Goal: Find specific page/section: Find specific page/section

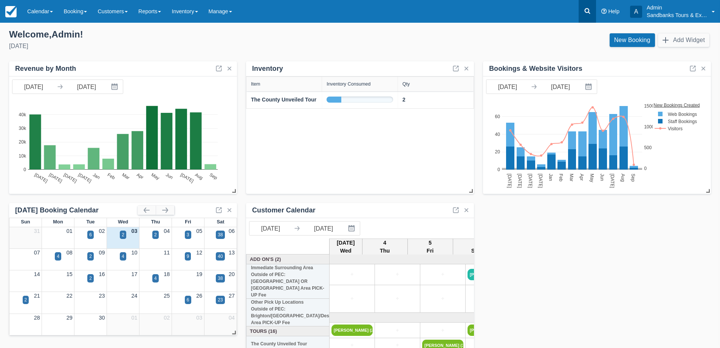
click at [589, 12] on icon at bounding box center [588, 11] width 6 height 6
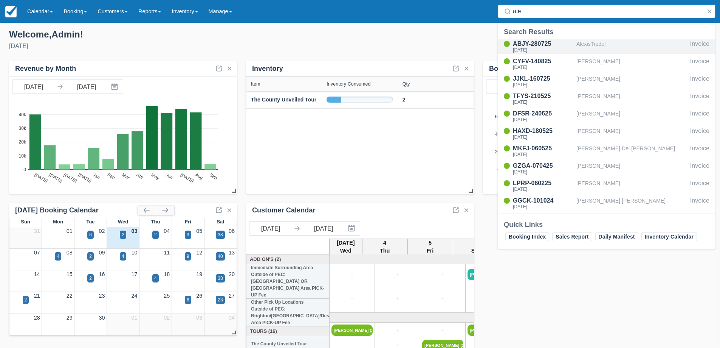
type input "ale"
click at [577, 45] on div "AlexisTrudel" at bounding box center [632, 46] width 111 height 14
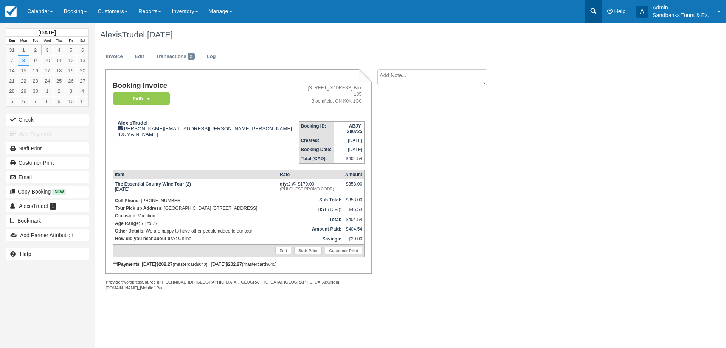
click at [592, 8] on icon at bounding box center [594, 11] width 8 height 8
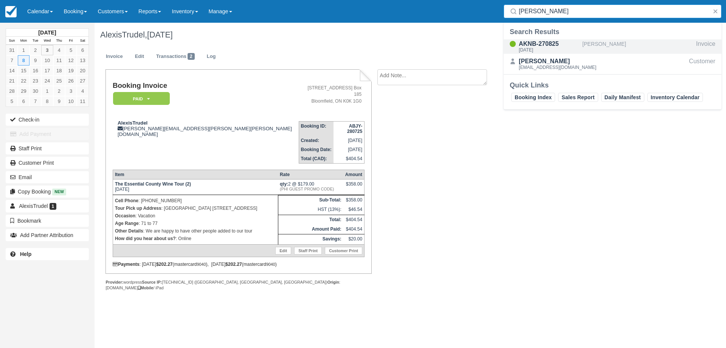
type input "[PERSON_NAME]"
click at [540, 48] on div "[DATE]" at bounding box center [549, 50] width 61 height 5
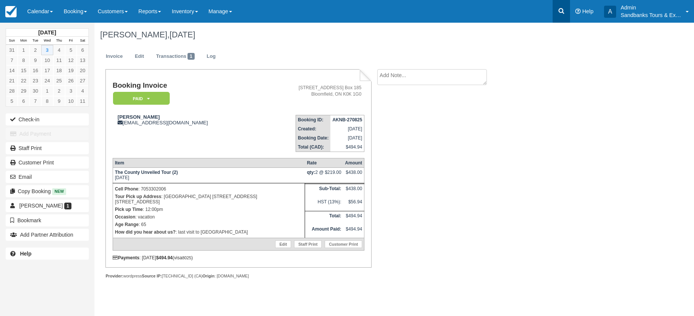
click at [565, 14] on link at bounding box center [561, 11] width 17 height 23
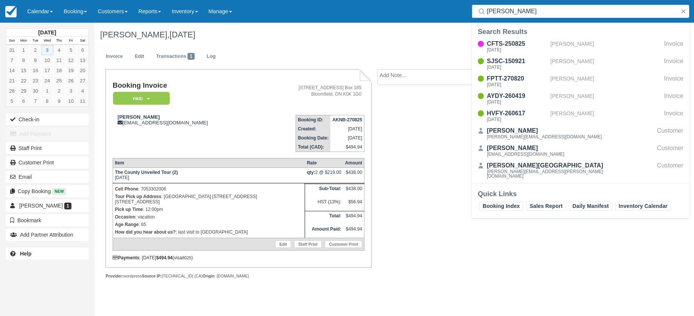
drag, startPoint x: 513, startPoint y: 14, endPoint x: 461, endPoint y: 12, distance: 51.9
click at [466, 12] on div "Menu Calendar Booking Customer Inventory Booking Daily Manifest Daily List Note…" at bounding box center [347, 11] width 694 height 23
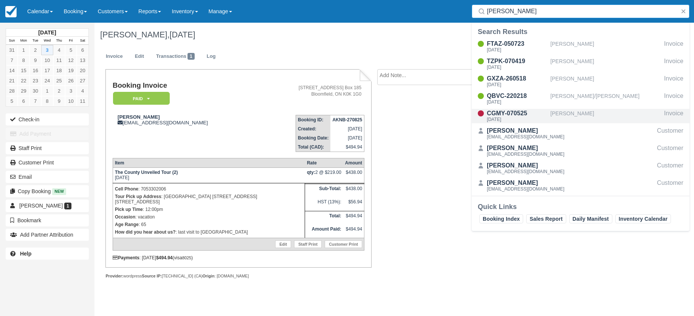
type input "Jennifer f"
click at [511, 114] on div "CGMY-070525" at bounding box center [517, 113] width 61 height 9
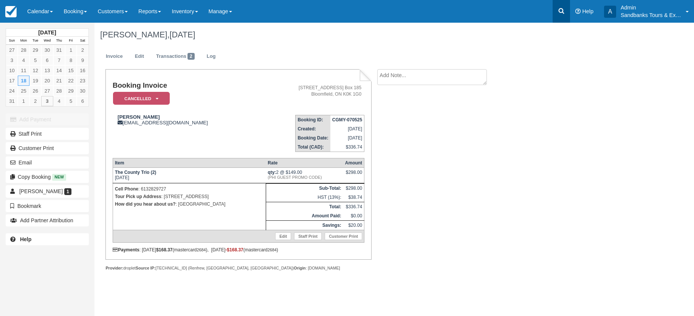
click at [559, 10] on icon at bounding box center [562, 11] width 6 height 6
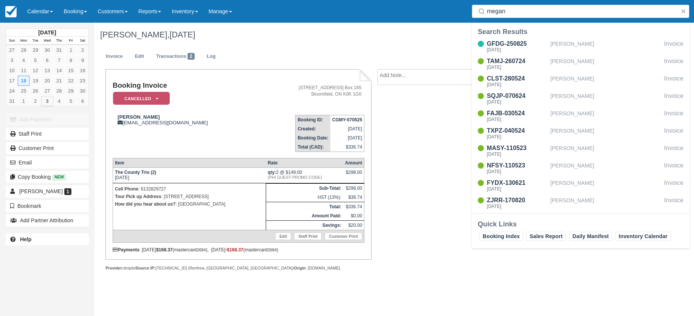
type input "megan"
click at [520, 48] on div "Fri Sept 12, 2025" at bounding box center [517, 50] width 61 height 5
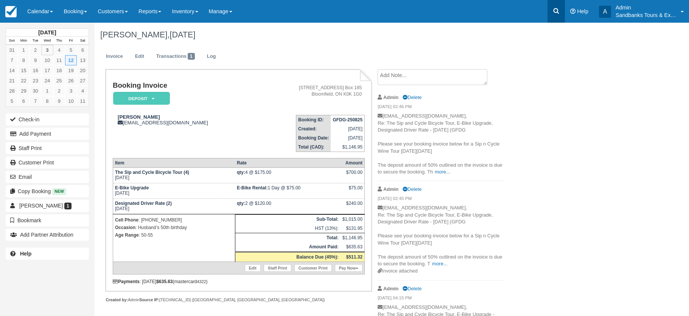
click at [555, 11] on icon at bounding box center [556, 11] width 8 height 8
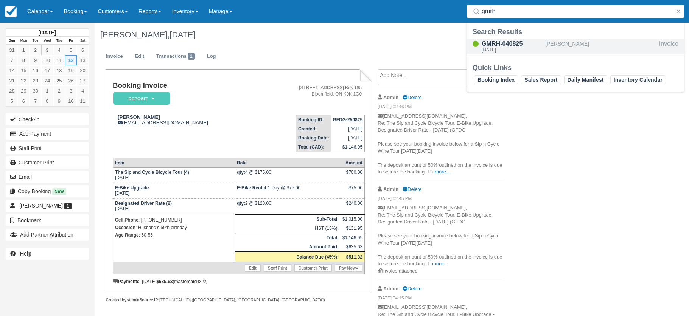
type input "gmrh"
click at [501, 43] on div "GMRH-040825" at bounding box center [511, 43] width 61 height 9
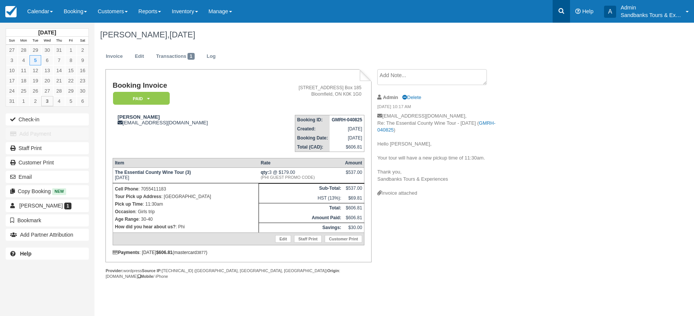
click at [558, 11] on icon at bounding box center [562, 11] width 8 height 8
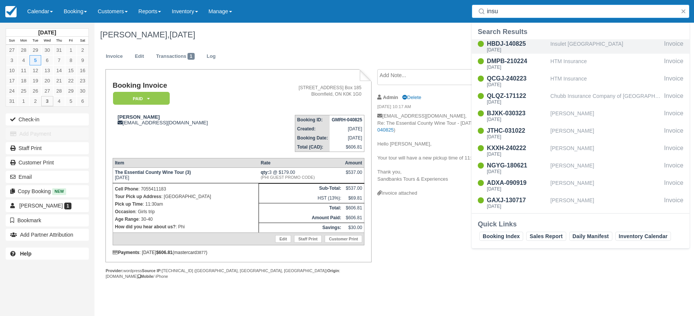
type input "insu"
click at [514, 48] on div "[DATE]" at bounding box center [517, 50] width 61 height 5
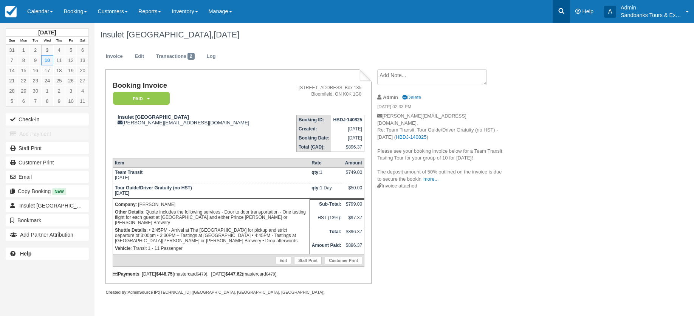
click at [561, 14] on icon at bounding box center [562, 11] width 8 height 8
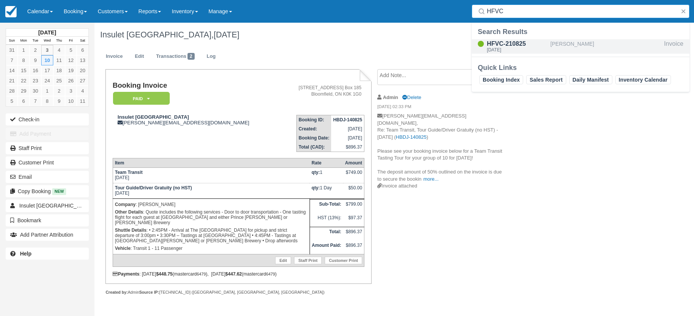
type input "HFVC"
click at [508, 45] on div "HFVC-210825" at bounding box center [517, 43] width 61 height 9
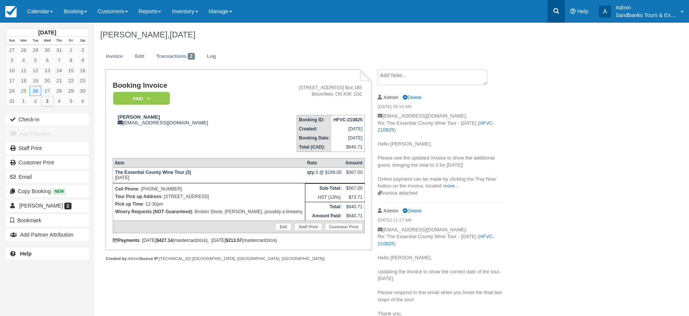
click at [556, 9] on icon at bounding box center [556, 11] width 6 height 6
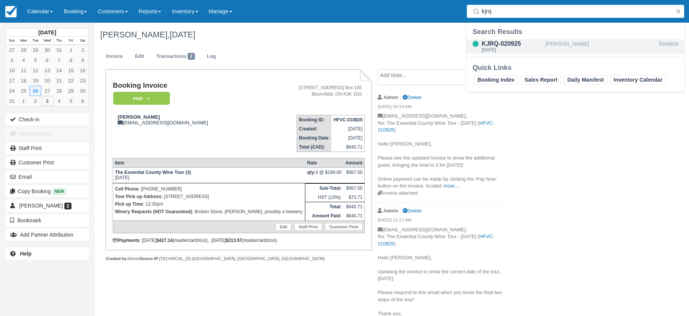
type input "kjrq"
click at [507, 46] on div "KJRQ-020925" at bounding box center [511, 43] width 61 height 9
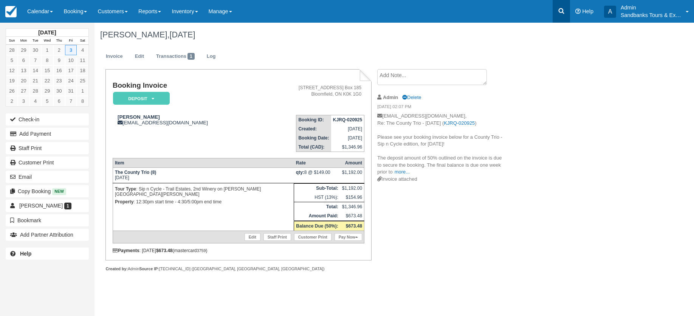
click at [563, 12] on icon at bounding box center [562, 11] width 8 height 8
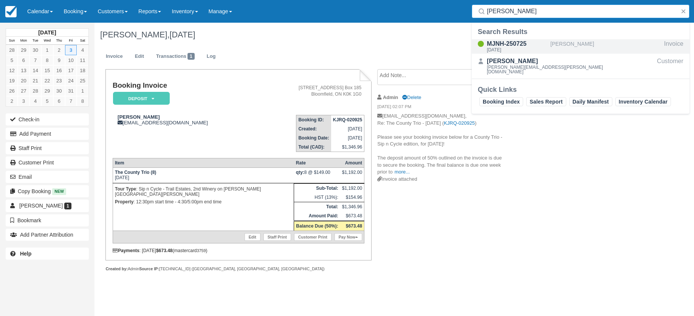
type input "cynthia g"
click at [512, 48] on div "[DATE]" at bounding box center [517, 50] width 61 height 5
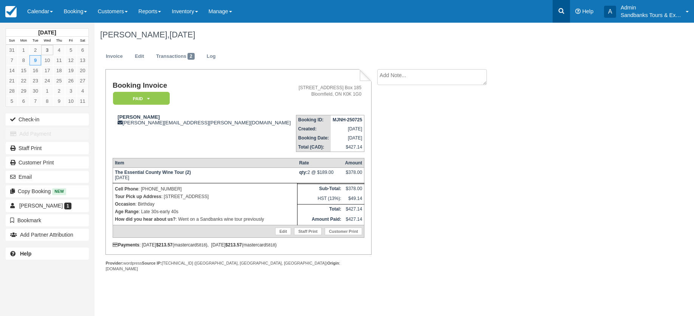
click at [558, 9] on icon at bounding box center [562, 11] width 8 height 8
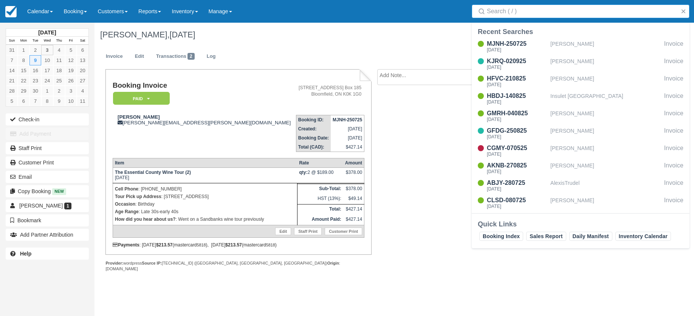
click at [558, 10] on input "Search" at bounding box center [582, 12] width 191 height 14
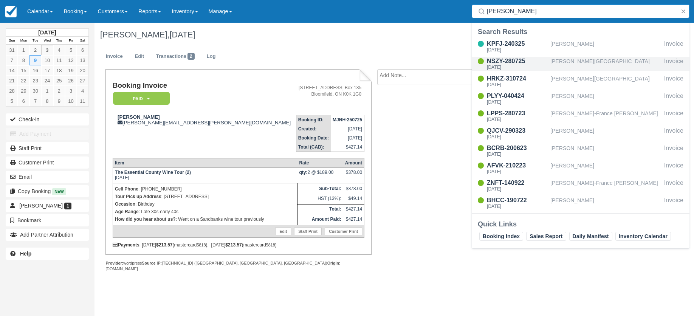
type input "marie"
click at [510, 64] on div "NSZY-280725" at bounding box center [517, 61] width 61 height 9
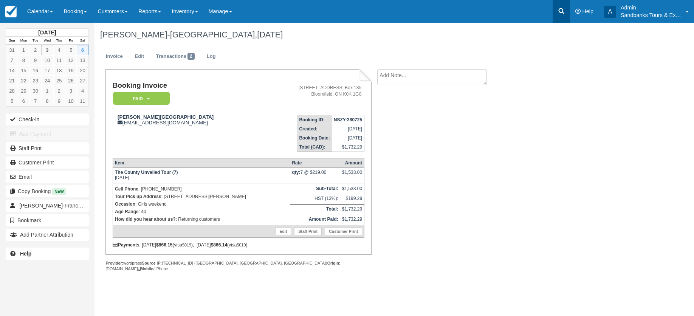
click at [562, 8] on icon at bounding box center [562, 11] width 8 height 8
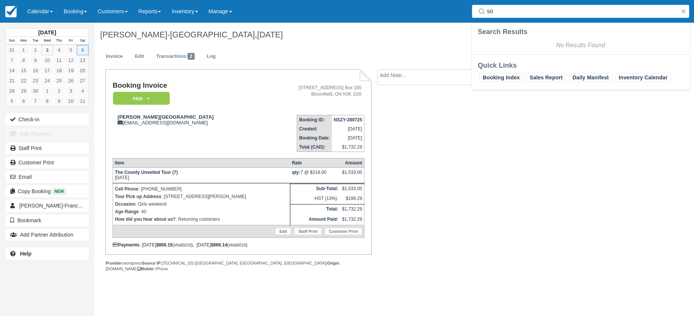
type input "s"
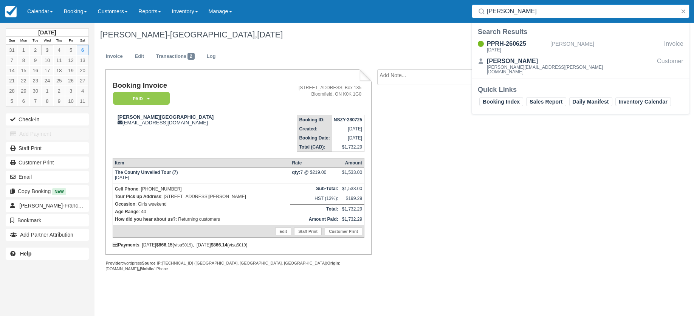
click at [510, 12] on input "zoe s" at bounding box center [582, 12] width 191 height 14
drag, startPoint x: 500, startPoint y: 13, endPoint x: 483, endPoint y: 18, distance: 18.1
click at [483, 18] on div "Search zoe s" at bounding box center [580, 11] width 227 height 23
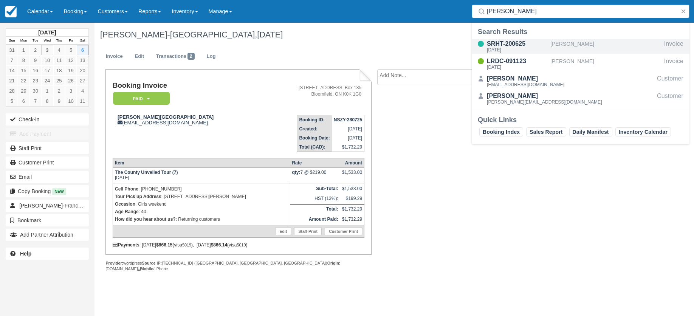
type input "erica h"
click at [498, 47] on div "SRHT-200625" at bounding box center [517, 43] width 61 height 9
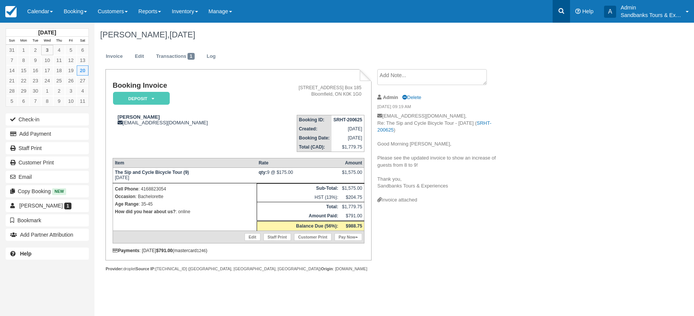
click at [562, 7] on link at bounding box center [561, 11] width 17 height 23
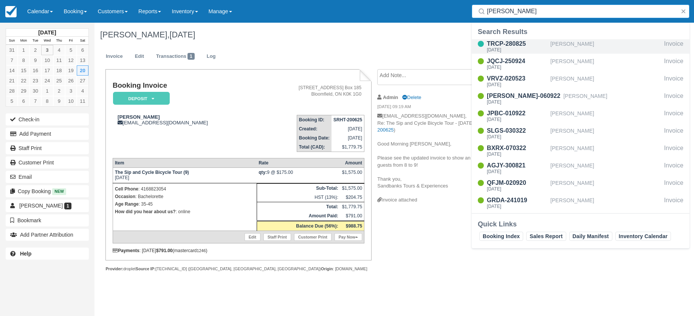
type input "matthew"
click at [521, 49] on div "[DATE]" at bounding box center [517, 50] width 61 height 5
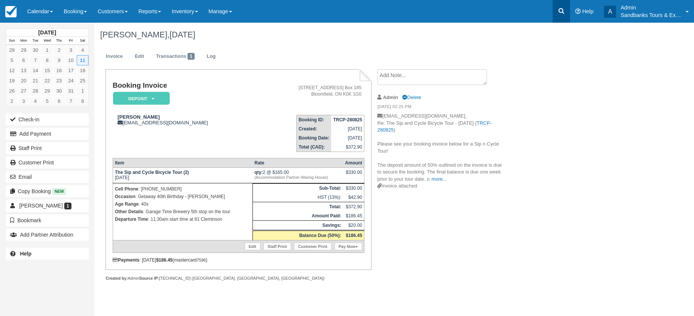
click at [562, 9] on icon at bounding box center [562, 11] width 8 height 8
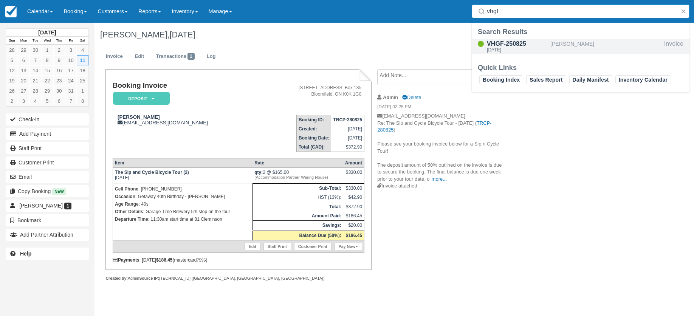
type input "vhgf"
click at [509, 45] on div "VHGF-250825" at bounding box center [517, 43] width 61 height 9
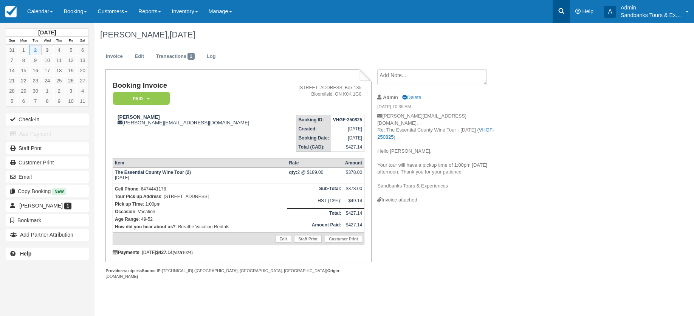
click at [562, 13] on icon at bounding box center [562, 11] width 8 height 8
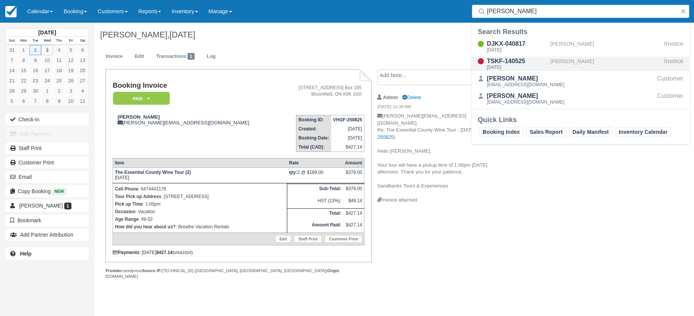
type input "irina"
click at [510, 61] on div "TSKF-140525" at bounding box center [517, 61] width 61 height 9
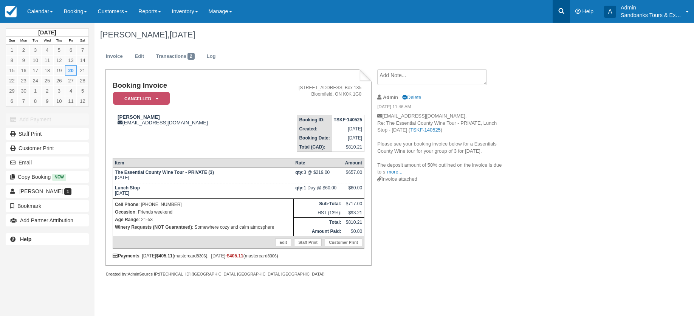
click at [559, 9] on icon at bounding box center [562, 11] width 8 height 8
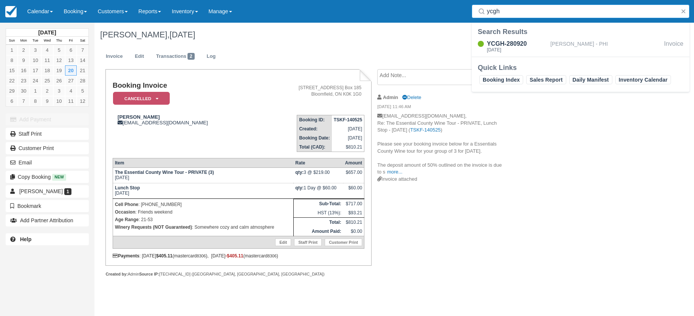
click at [510, 12] on input "ycgh" at bounding box center [582, 12] width 191 height 14
type input "ychg"
click at [507, 45] on div "YCHG-280125" at bounding box center [517, 43] width 61 height 9
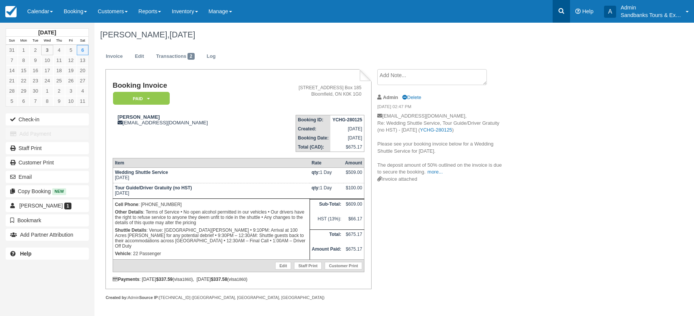
click at [559, 11] on icon at bounding box center [562, 11] width 6 height 6
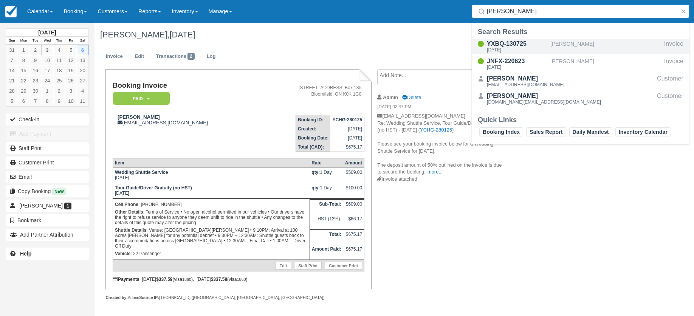
type input "lisa ha"
click at [523, 48] on div "Mon Sept 8, 2025" at bounding box center [517, 50] width 61 height 5
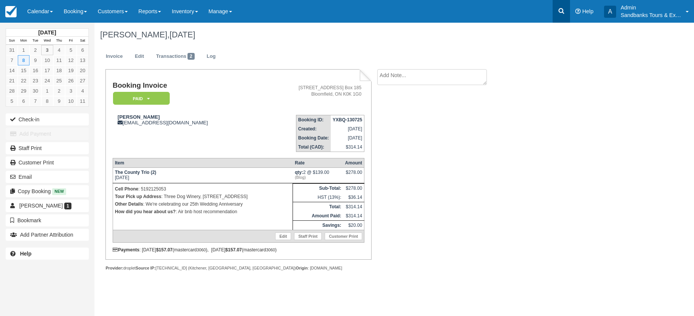
click at [565, 12] on link at bounding box center [561, 11] width 17 height 23
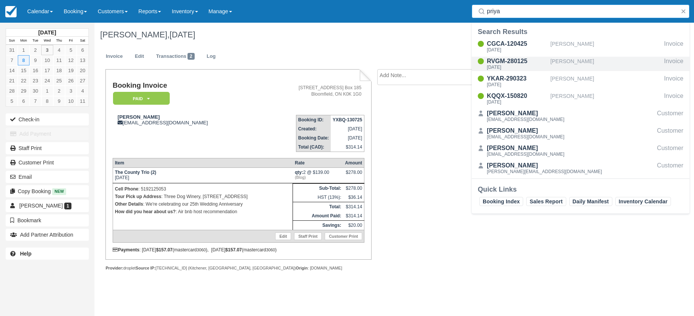
type input "priya"
click at [520, 66] on div "[DATE]" at bounding box center [517, 67] width 61 height 5
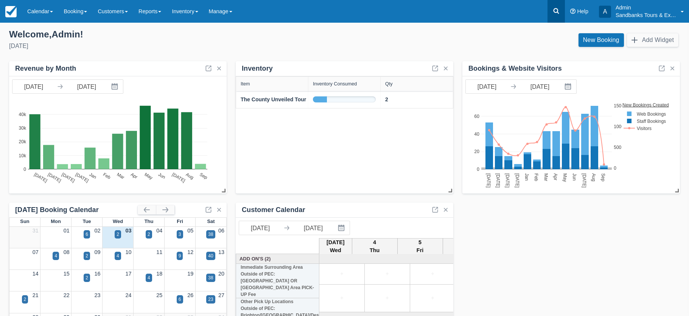
click at [557, 12] on icon at bounding box center [556, 11] width 6 height 6
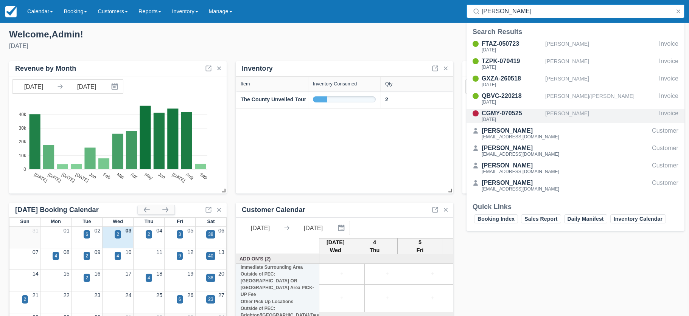
type input "Jennifer f"
click at [536, 111] on div "CGMY-070525" at bounding box center [511, 113] width 61 height 9
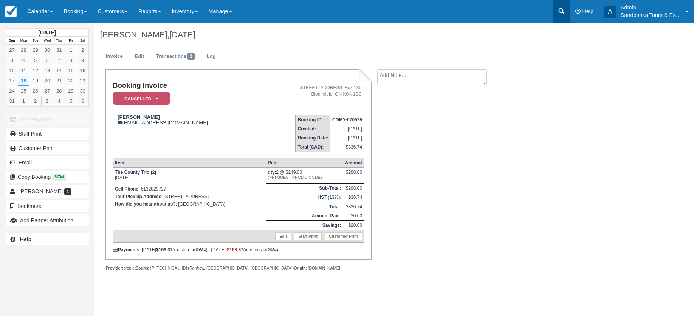
click at [559, 10] on icon at bounding box center [562, 11] width 8 height 8
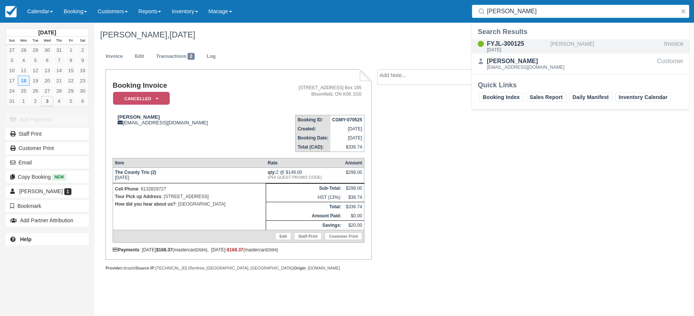
type input "danielle du"
click at [509, 48] on div "[DATE]" at bounding box center [517, 50] width 61 height 5
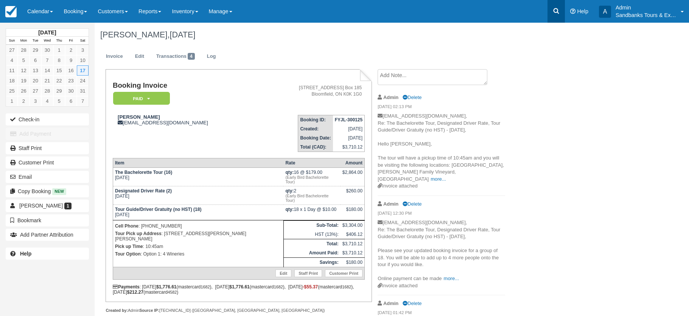
click at [554, 13] on icon at bounding box center [556, 11] width 8 height 8
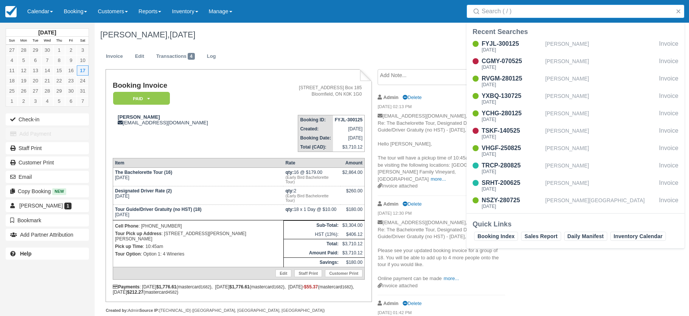
click at [516, 15] on input "Search" at bounding box center [576, 12] width 191 height 14
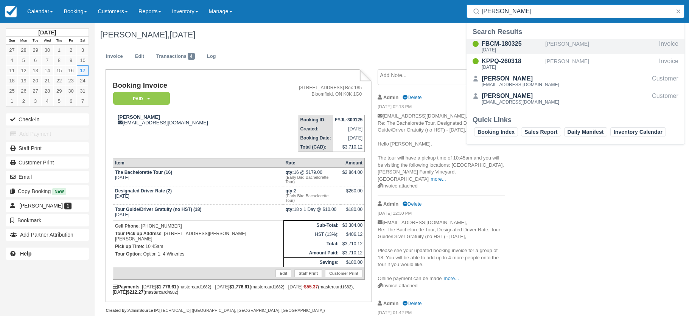
type input "[PERSON_NAME]"
click at [506, 49] on div "[DATE]" at bounding box center [511, 50] width 61 height 5
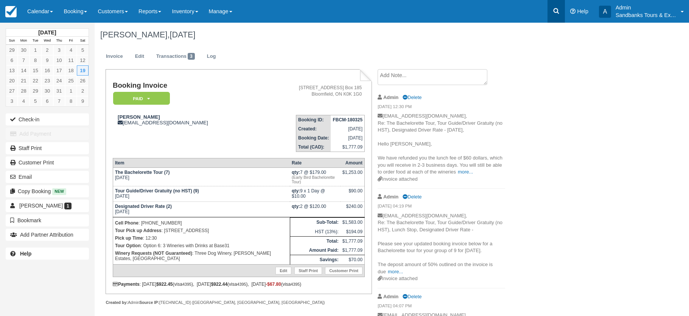
click at [557, 11] on icon at bounding box center [556, 11] width 8 height 8
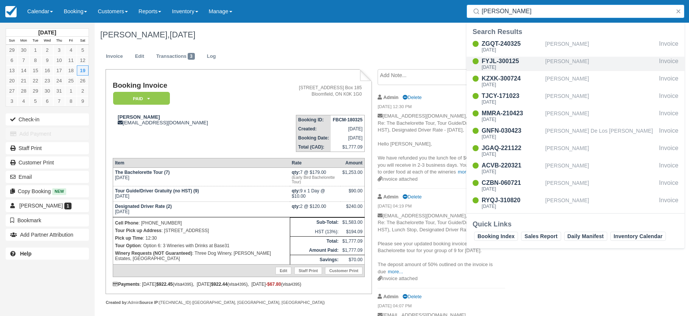
type input "danielle"
click at [519, 66] on div "[DATE]" at bounding box center [511, 67] width 61 height 5
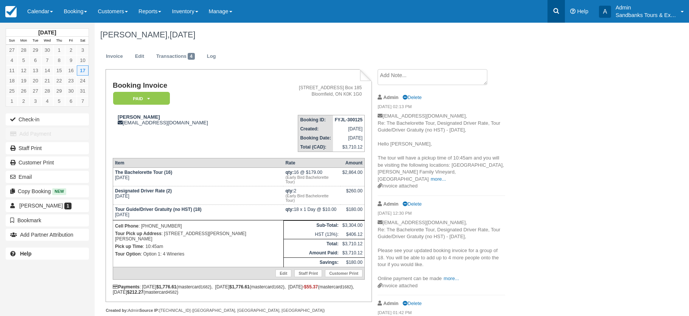
click at [555, 8] on icon at bounding box center [556, 11] width 6 height 6
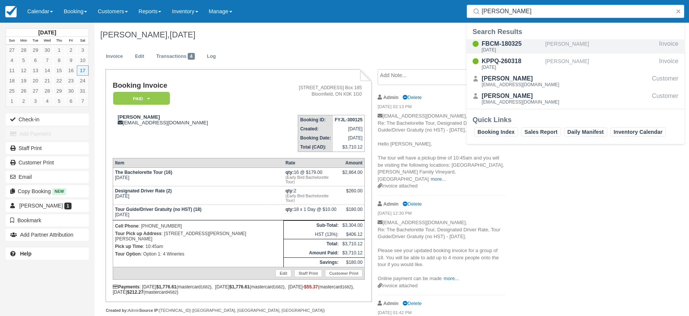
type input "[PERSON_NAME]"
click at [514, 49] on div "[DATE]" at bounding box center [511, 50] width 61 height 5
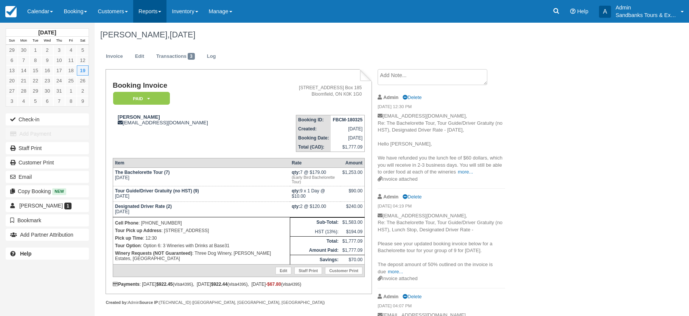
click at [164, 13] on link "Reports" at bounding box center [149, 11] width 33 height 23
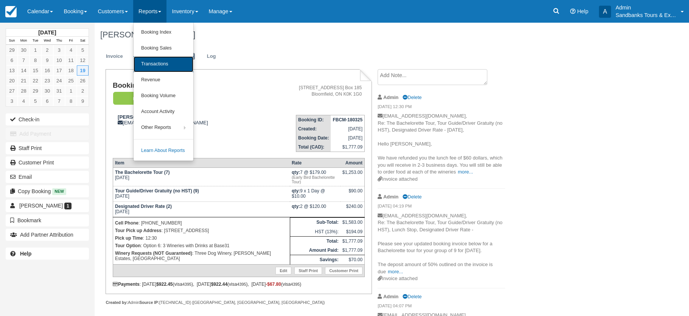
click at [161, 62] on link "Transactions" at bounding box center [163, 64] width 60 height 16
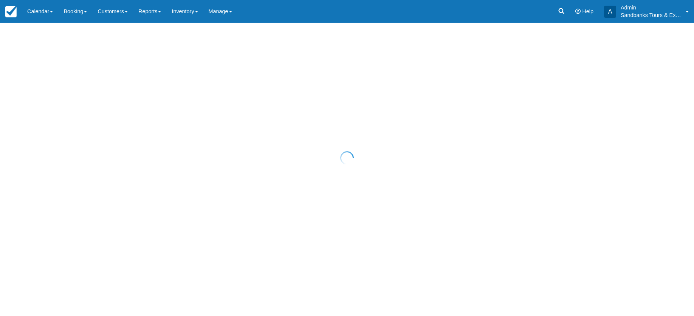
select select "10"
